Goal: Information Seeking & Learning: Learn about a topic

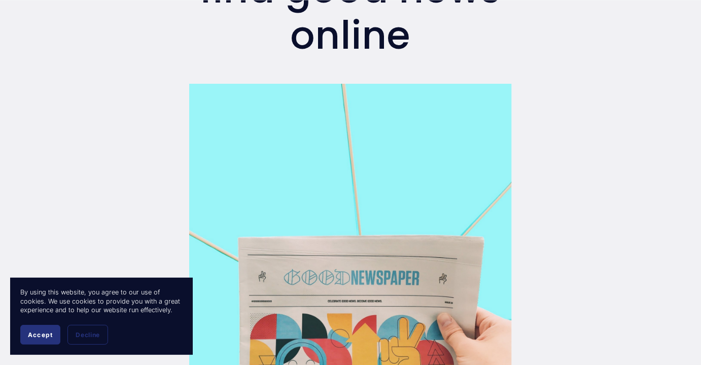
scroll to position [234, 0]
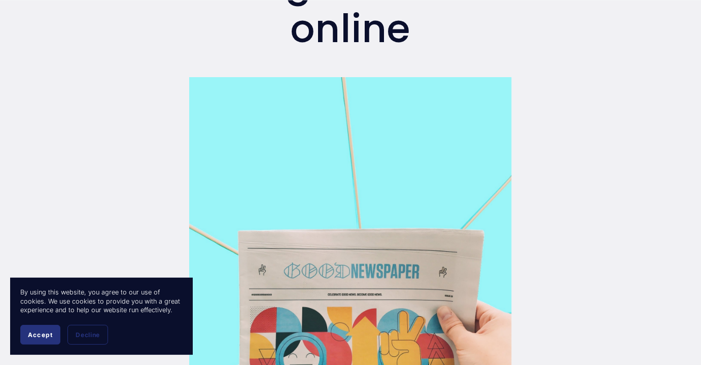
click at [30, 329] on button "Accept" at bounding box center [40, 335] width 40 height 20
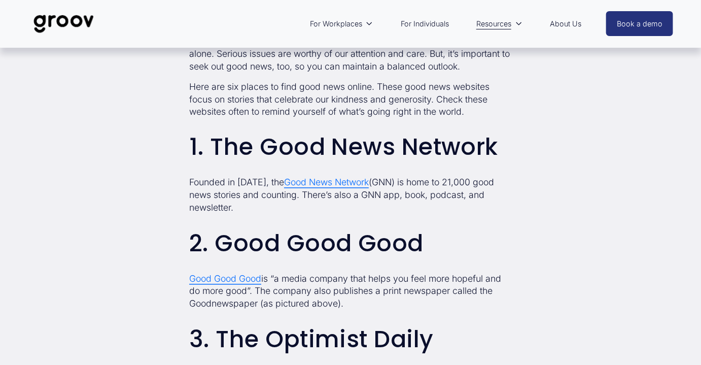
scroll to position [765, 0]
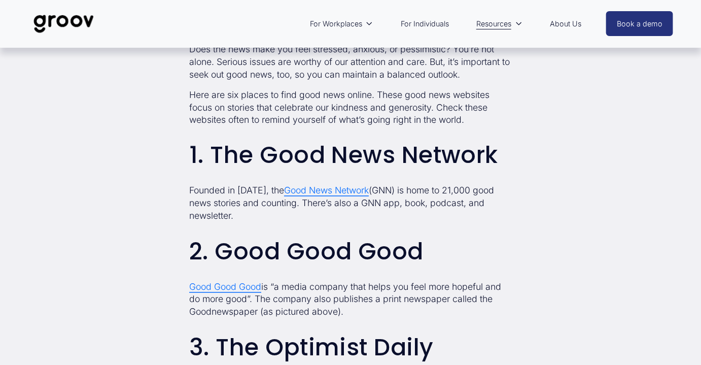
click at [309, 194] on span "Good News Network" at bounding box center [326, 190] width 85 height 11
click at [229, 290] on span "Good Good Good" at bounding box center [225, 287] width 72 height 11
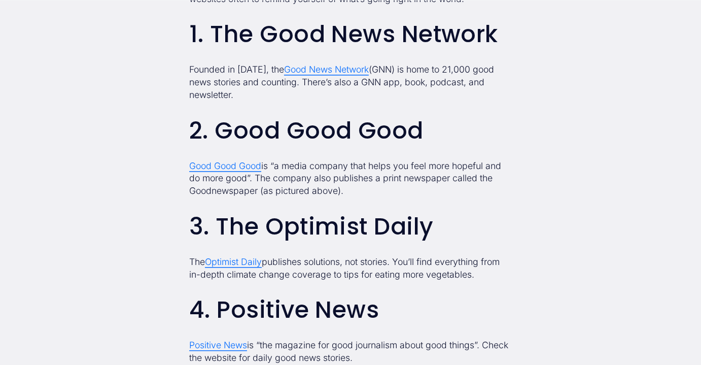
scroll to position [895, 0]
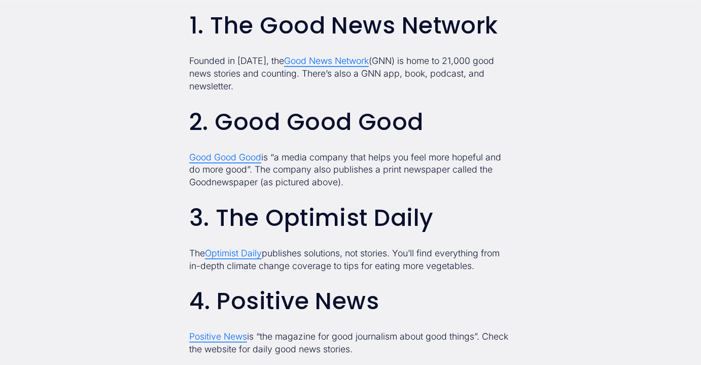
click at [309, 60] on span "Good News Network" at bounding box center [326, 60] width 85 height 11
